Goal: Find specific page/section: Find specific page/section

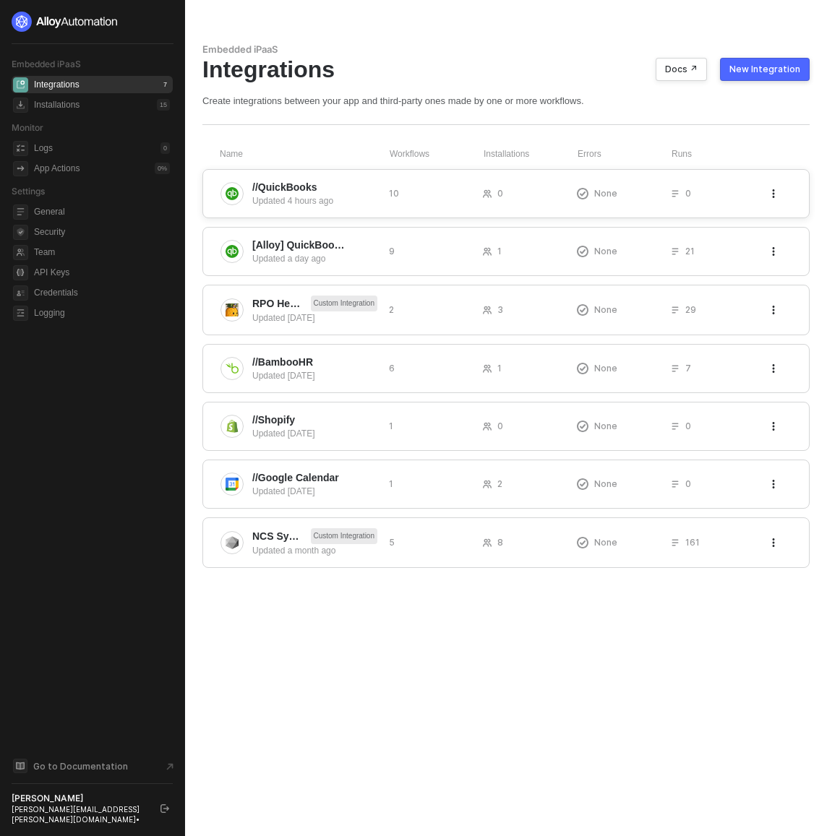
click at [315, 205] on div "Updated 4 hours ago" at bounding box center [314, 200] width 125 height 13
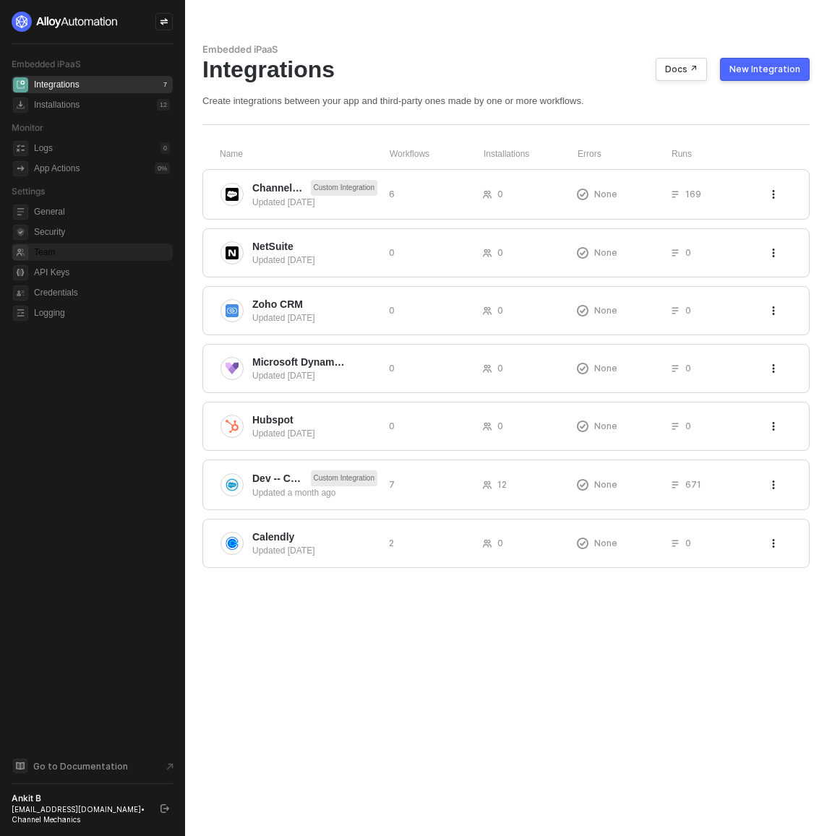
click at [102, 246] on span "Team" at bounding box center [102, 252] width 136 height 17
